Goal: Transaction & Acquisition: Book appointment/travel/reservation

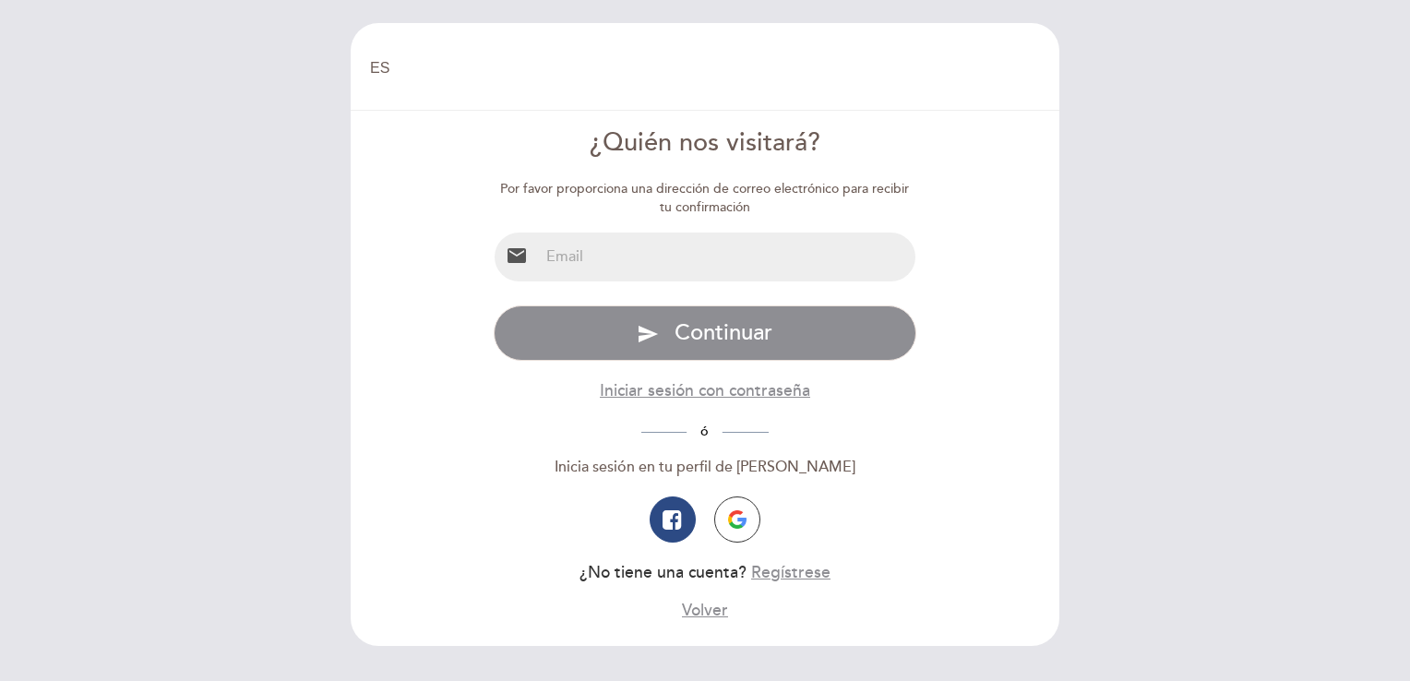
select select "es"
click at [614, 257] on input "email" at bounding box center [727, 257] width 377 height 49
type input "[PERSON_NAME][EMAIL_ADDRESS][DOMAIN_NAME]"
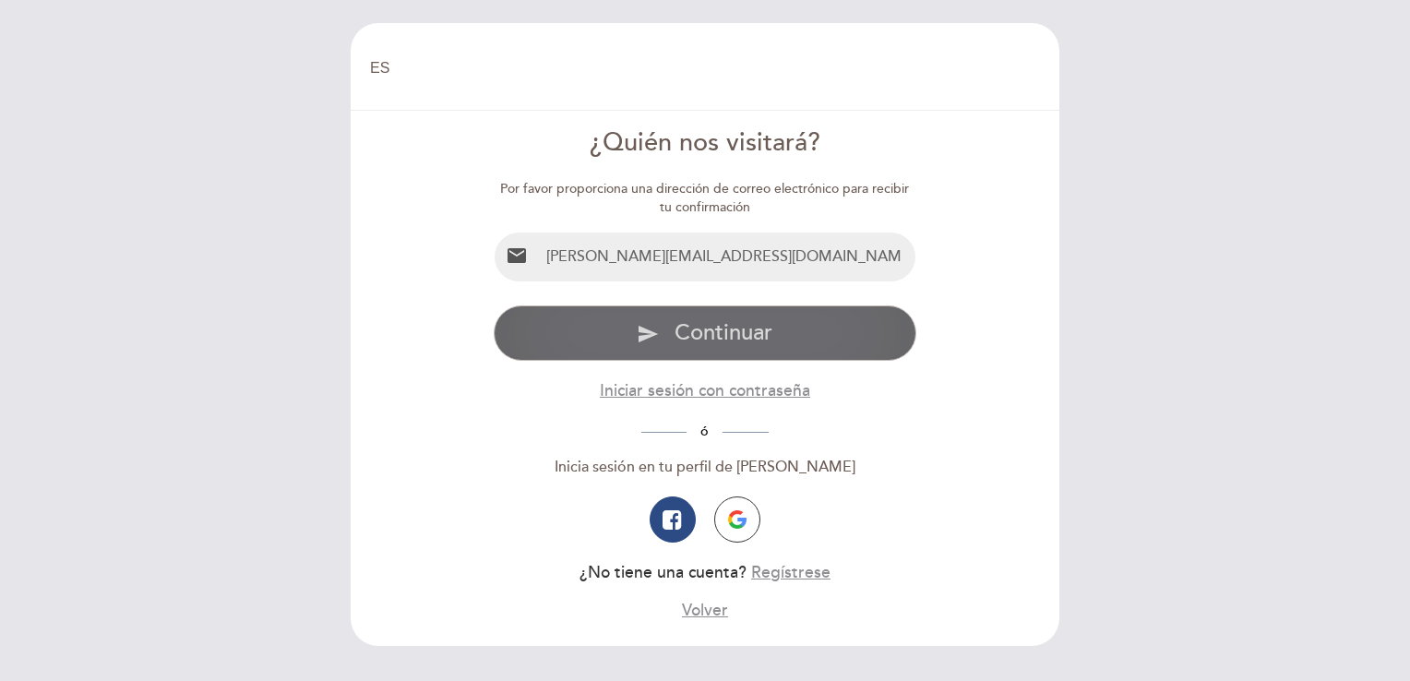
click at [690, 329] on span "Continuar" at bounding box center [724, 332] width 98 height 27
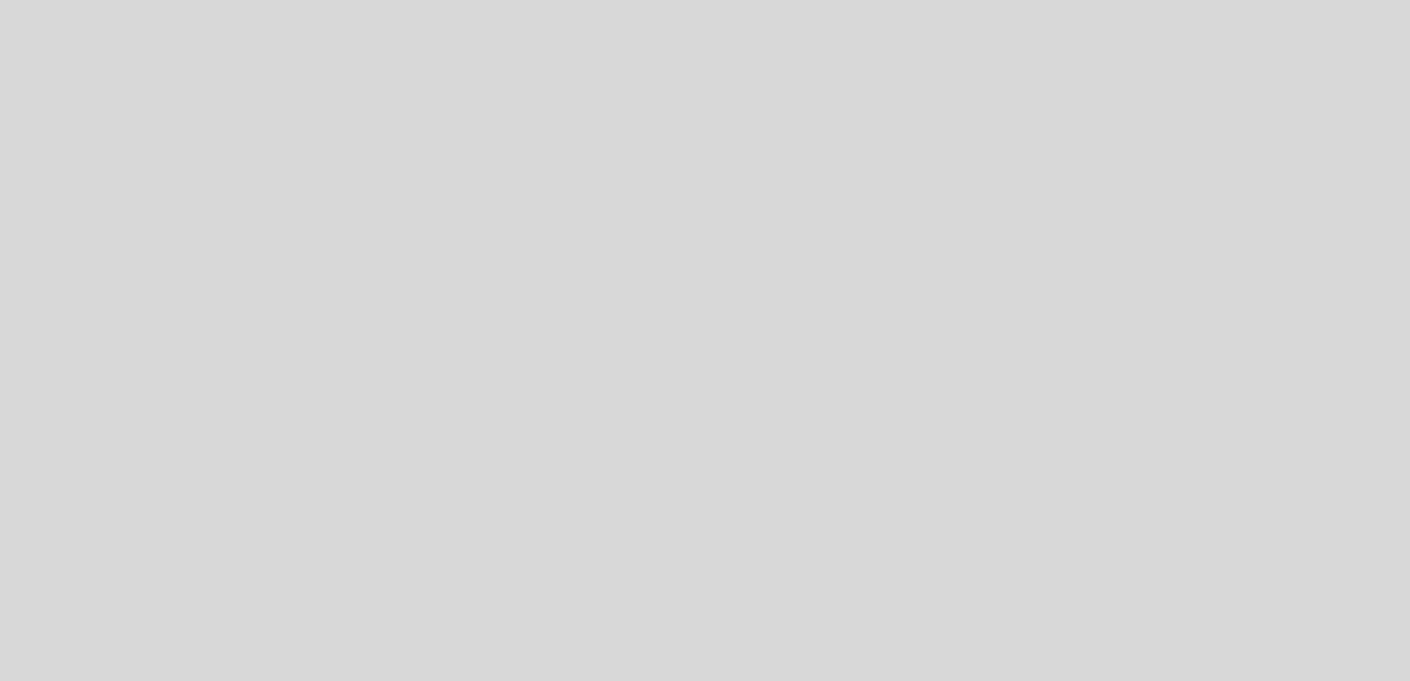
select select "es"
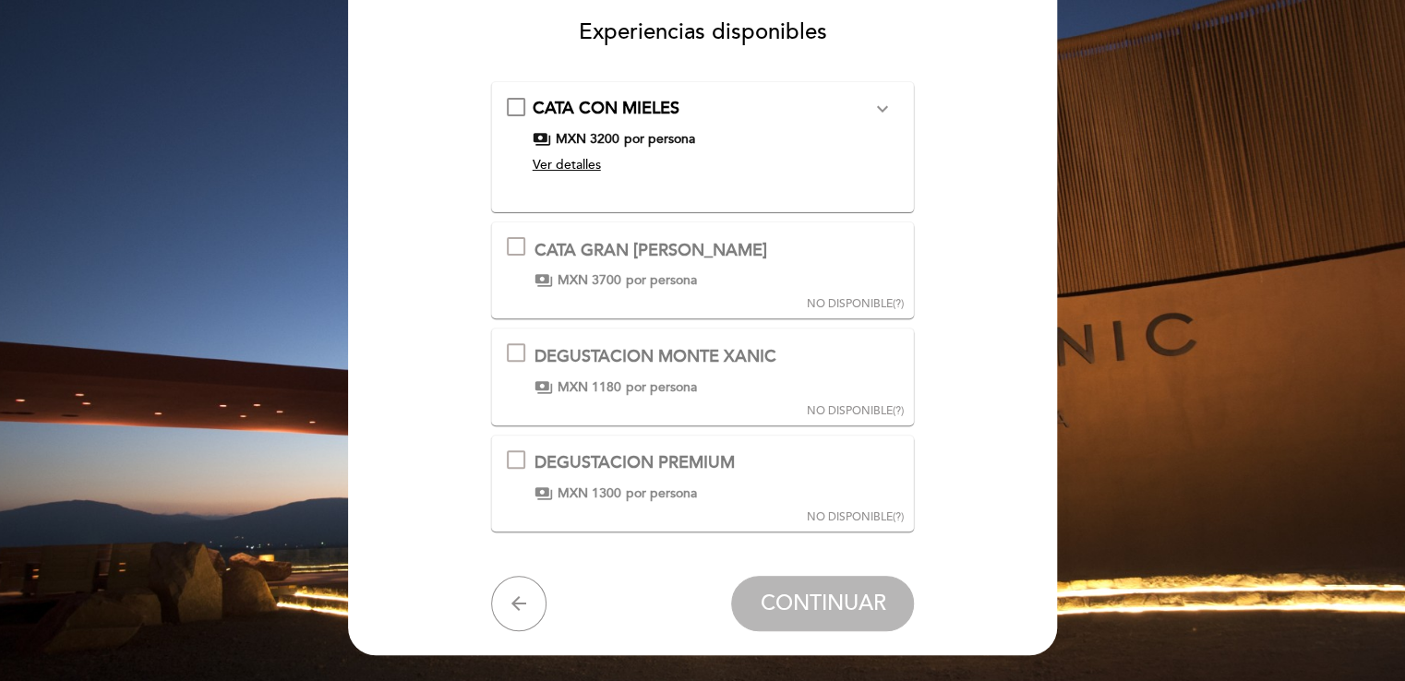
scroll to position [158, 0]
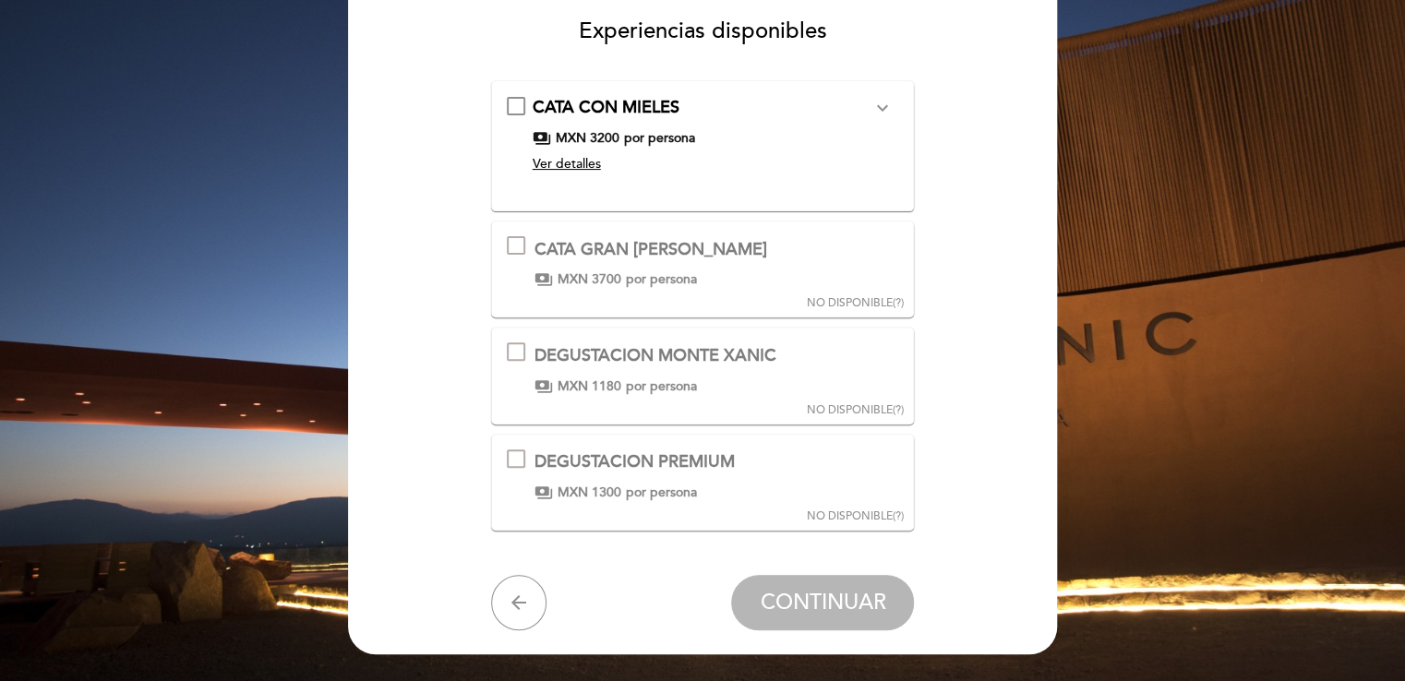
click at [521, 453] on div at bounding box center [516, 458] width 18 height 18
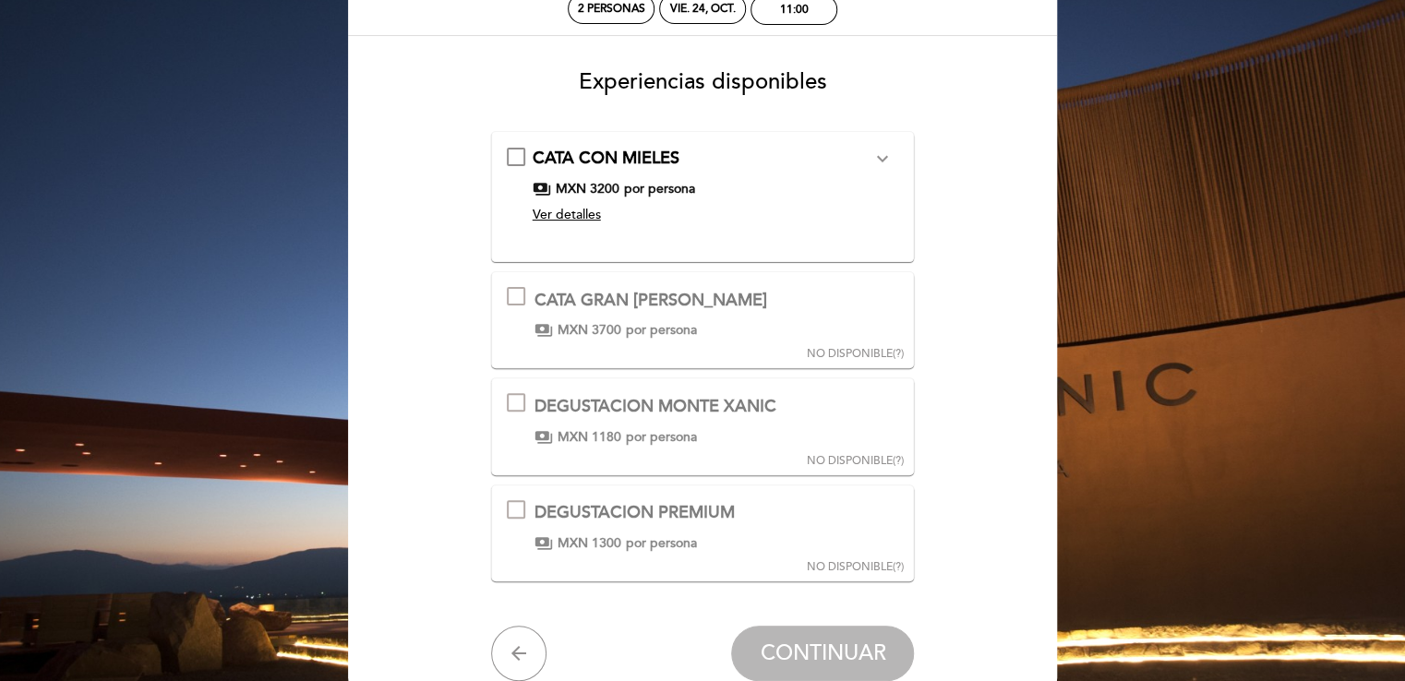
scroll to position [106, 0]
click at [877, 160] on icon "expand_more" at bounding box center [881, 160] width 22 height 22
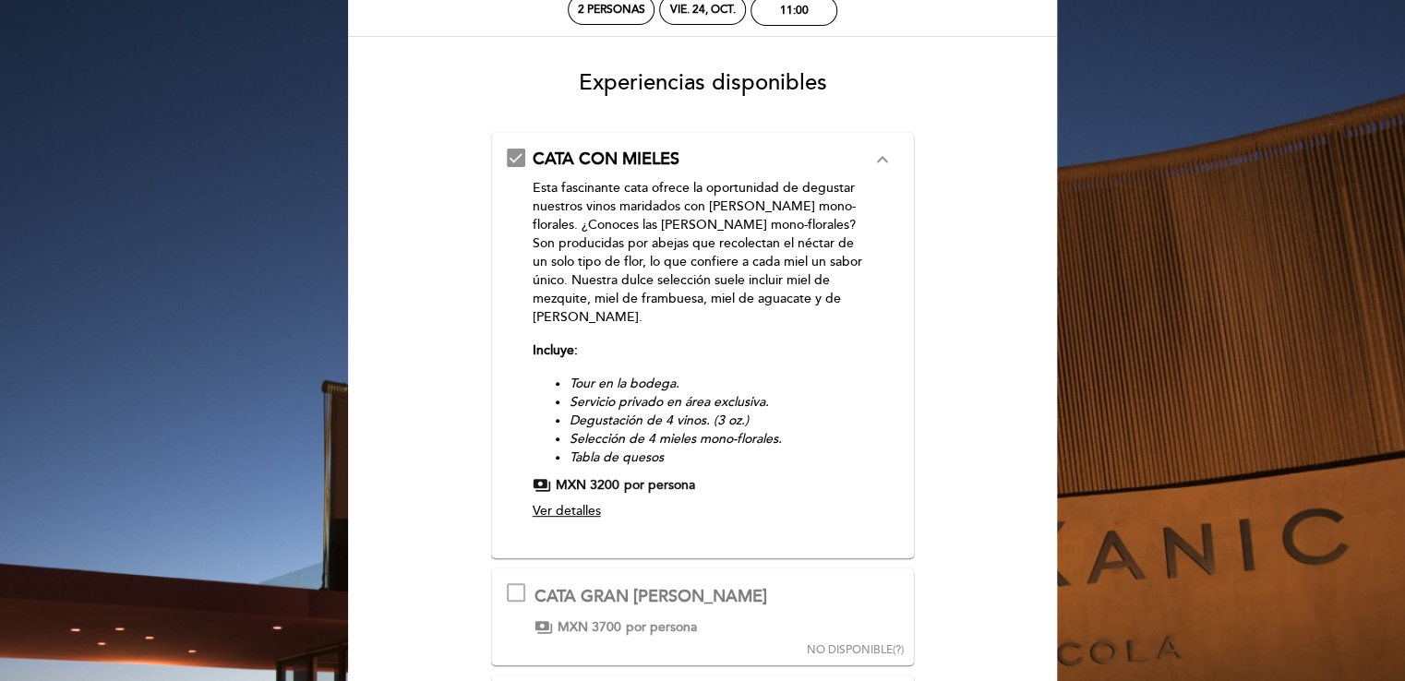
click at [877, 168] on icon "expand_less" at bounding box center [881, 160] width 22 height 22
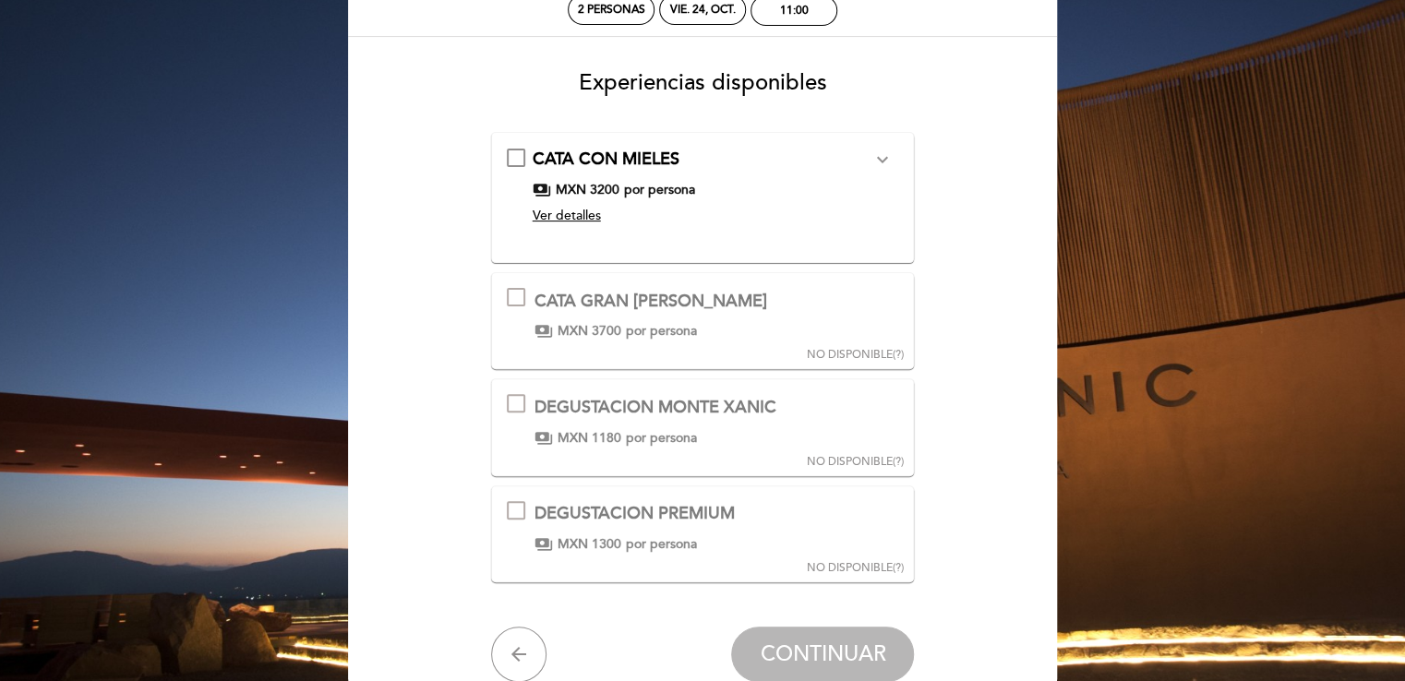
scroll to position [0, 0]
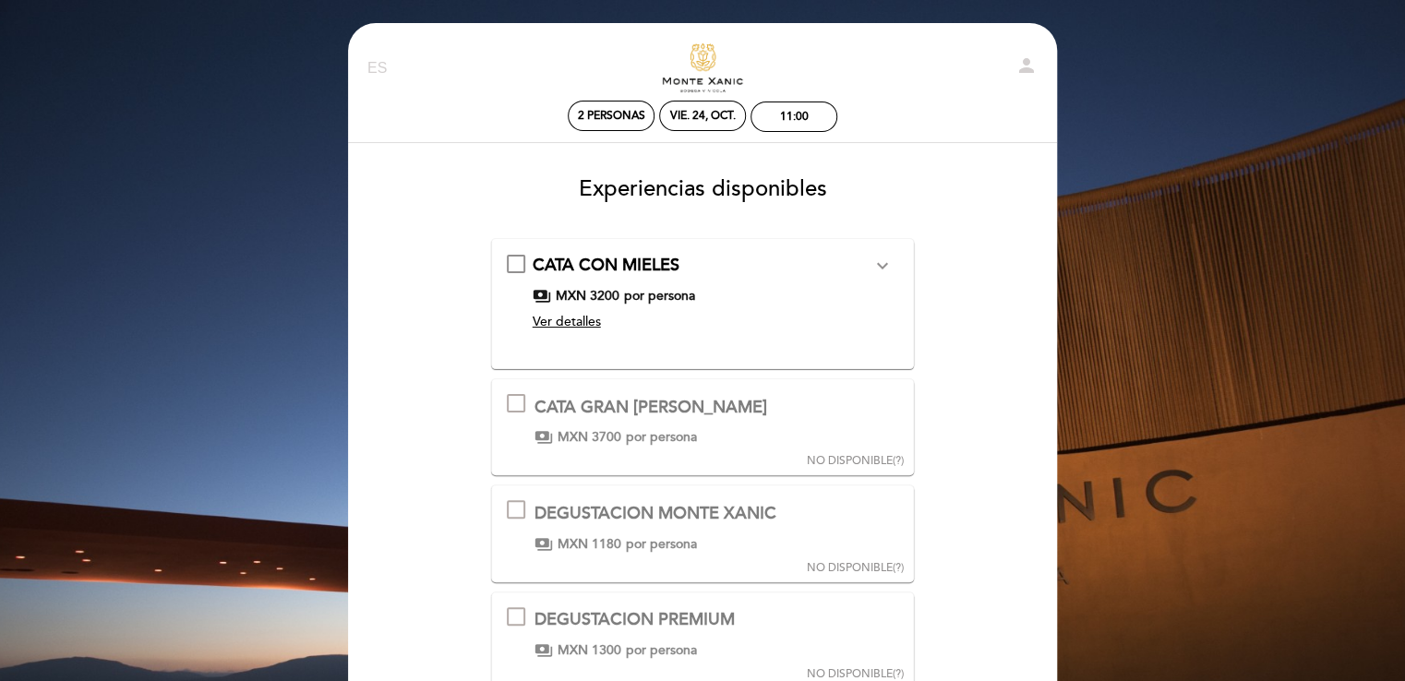
click at [690, 76] on link "Experiencias Excepcionales Monte Xanic" at bounding box center [702, 68] width 231 height 51
